Goal: Information Seeking & Learning: Learn about a topic

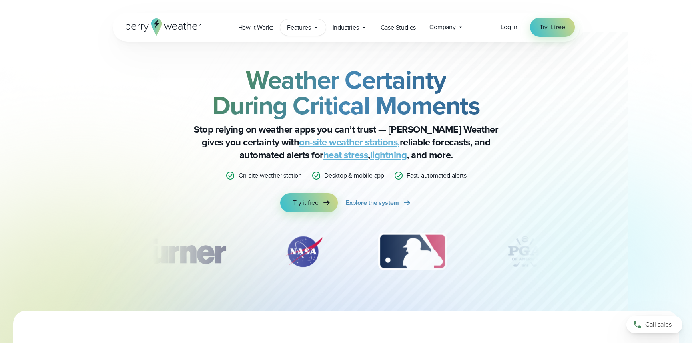
click at [304, 23] on span "Features" at bounding box center [299, 28] width 24 height 10
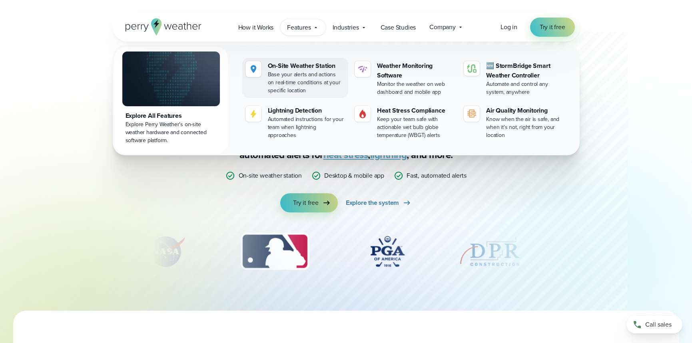
click at [296, 64] on div "On-Site Weather Station" at bounding box center [306, 66] width 77 height 10
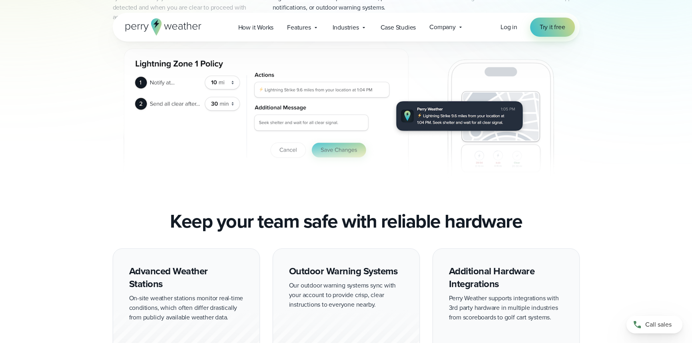
scroll to position [520, 0]
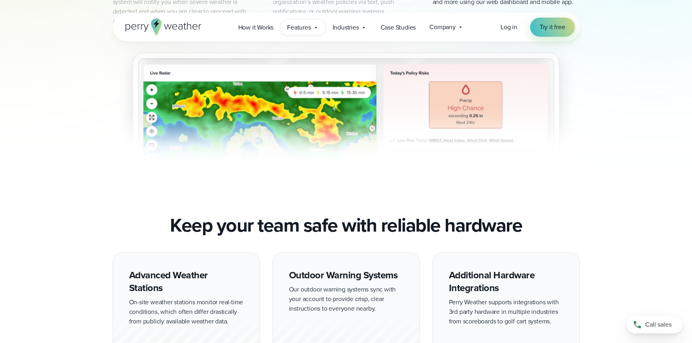
click at [312, 26] on div "Features Explore All Features Explore Perry Weather's on-site weather hardware …" at bounding box center [302, 27] width 45 height 16
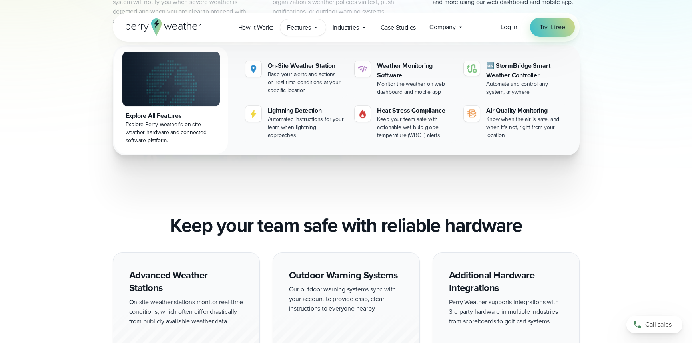
click at [180, 68] on img at bounding box center [171, 79] width 98 height 55
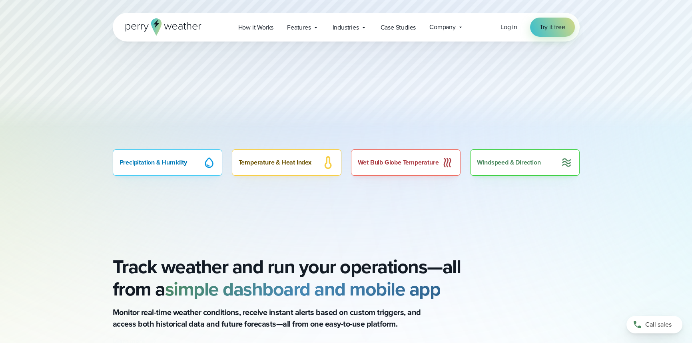
scroll to position [520, 0]
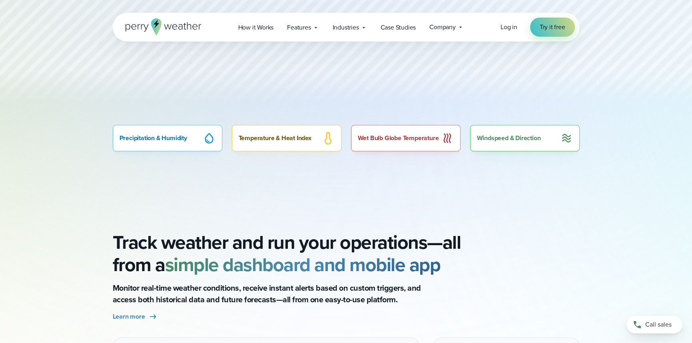
click at [396, 137] on div "Wet Bulb Globe Temperature" at bounding box center [406, 138] width 110 height 26
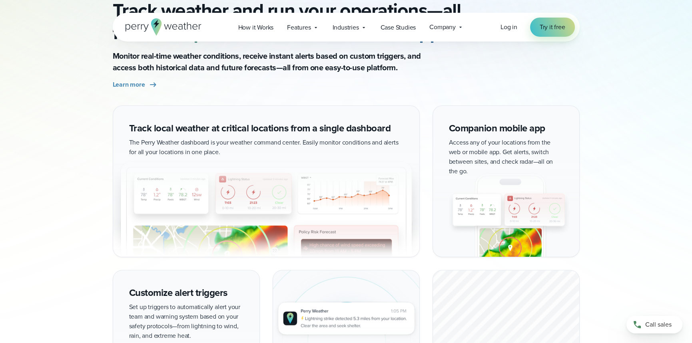
scroll to position [640, 0]
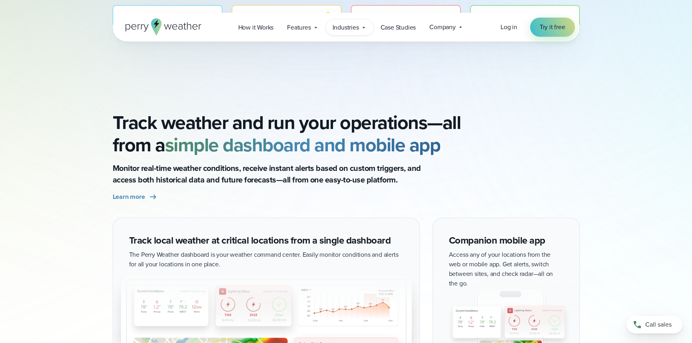
click at [351, 25] on span "Industries" at bounding box center [346, 28] width 26 height 10
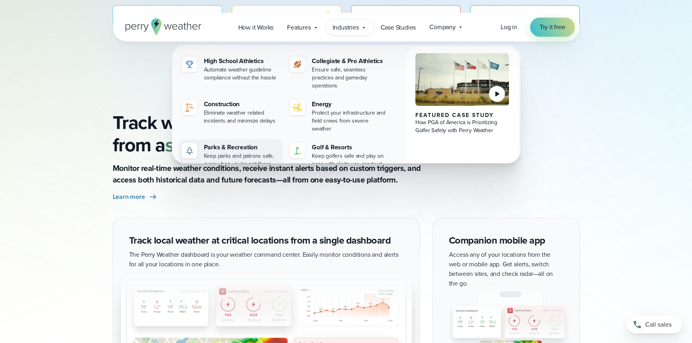
click at [220, 143] on div "Parks & Recreation" at bounding box center [242, 148] width 76 height 10
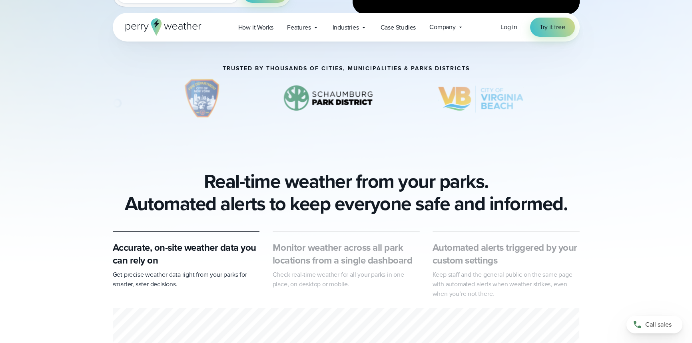
scroll to position [360, 0]
